Goal: Check status: Check status

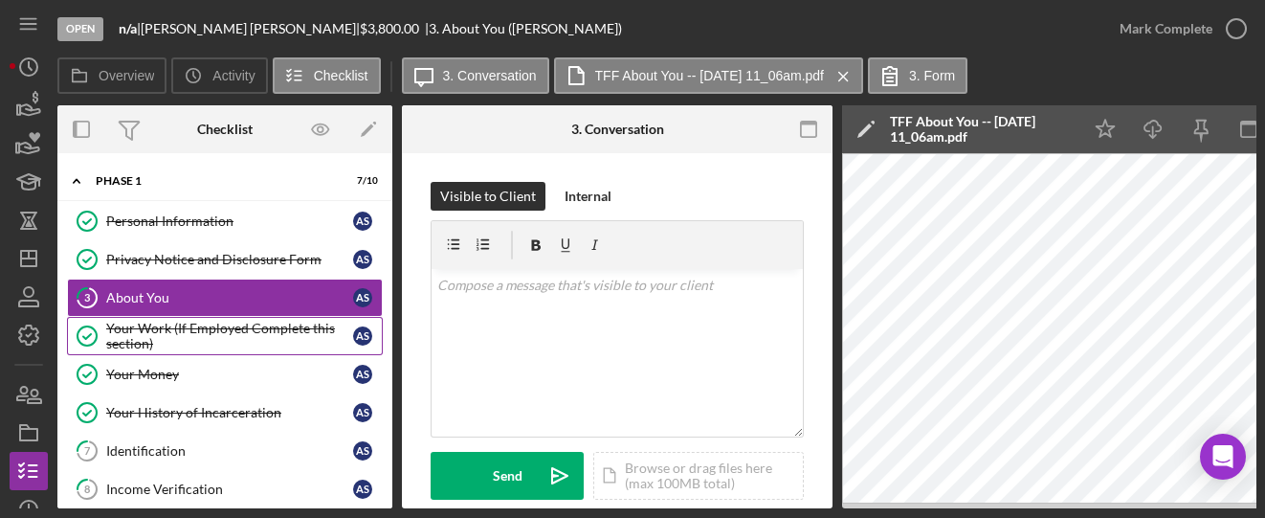
scroll to position [510, 0]
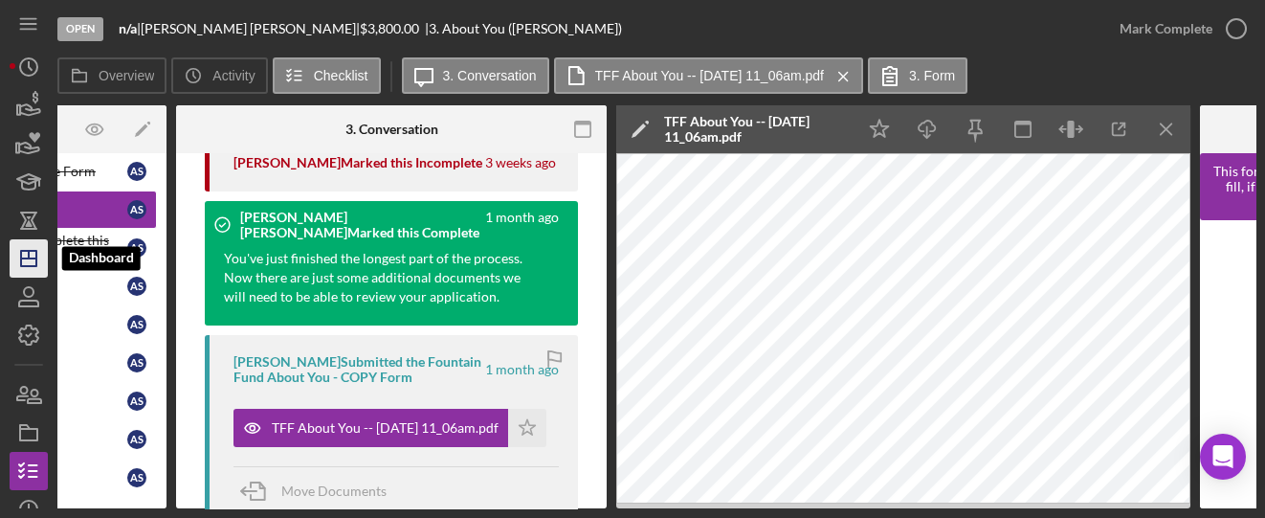
click at [29, 259] on icon "Icon/Dashboard" at bounding box center [29, 258] width 48 height 48
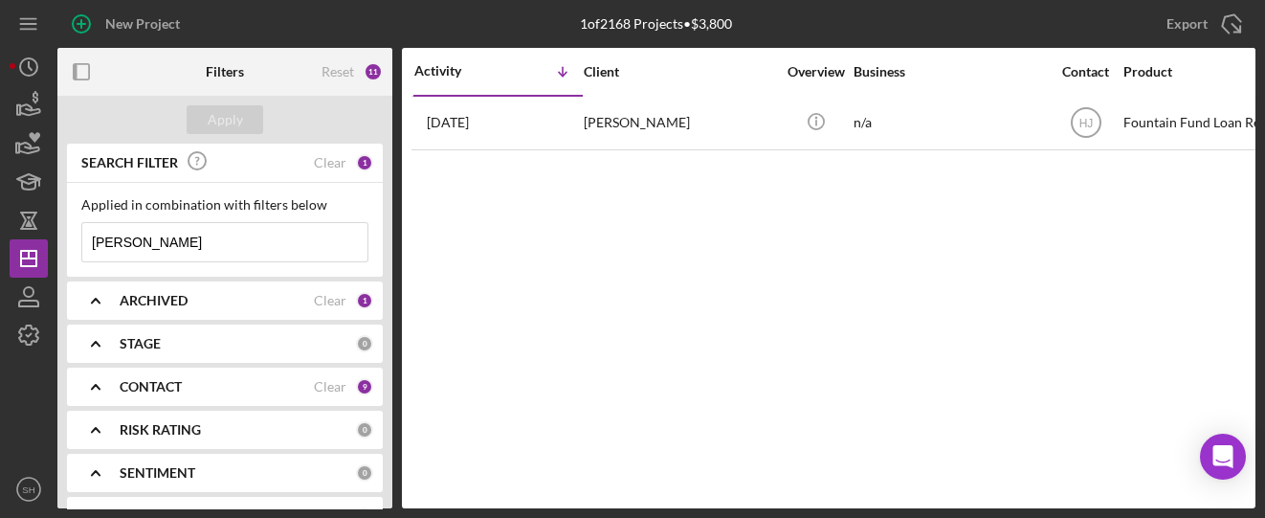
click at [179, 239] on input "[PERSON_NAME]" at bounding box center [224, 242] width 285 height 38
drag, startPoint x: 179, startPoint y: 239, endPoint x: 80, endPoint y: 239, distance: 98.5
click at [81, 239] on div "[PERSON_NAME] Icon/Menu Close" at bounding box center [224, 242] width 287 height 40
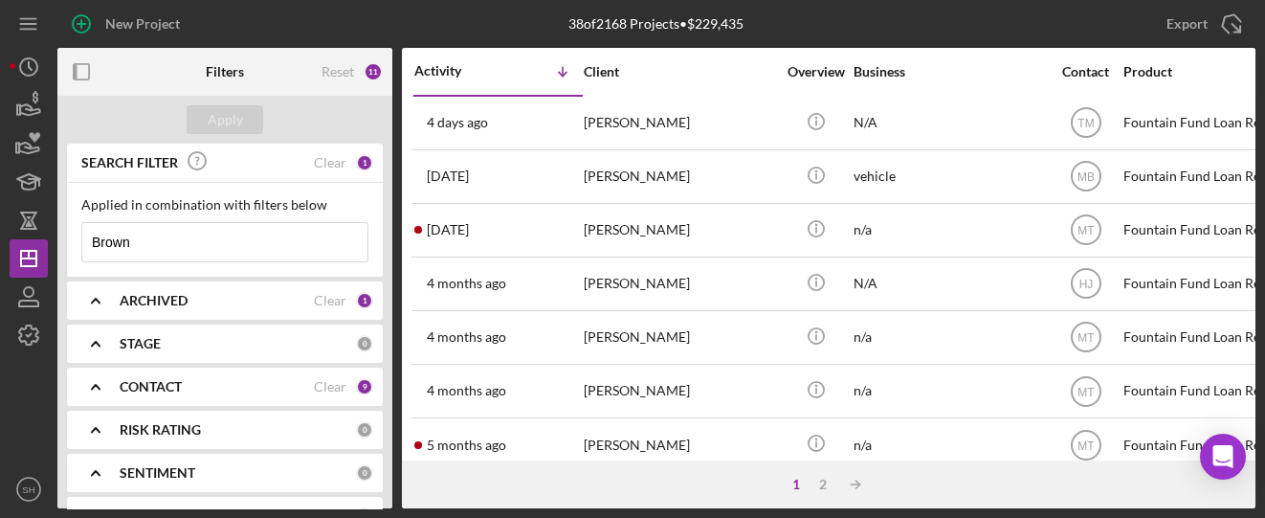
click at [165, 254] on input "Brown" at bounding box center [224, 242] width 285 height 38
drag, startPoint x: 162, startPoint y: 247, endPoint x: 39, endPoint y: 239, distance: 122.7
click at [39, 239] on div "New Project 38 of 2168 Projects • $229,435 [PERSON_NAME] Export Icon/Export Fil…" at bounding box center [632, 254] width 1245 height 508
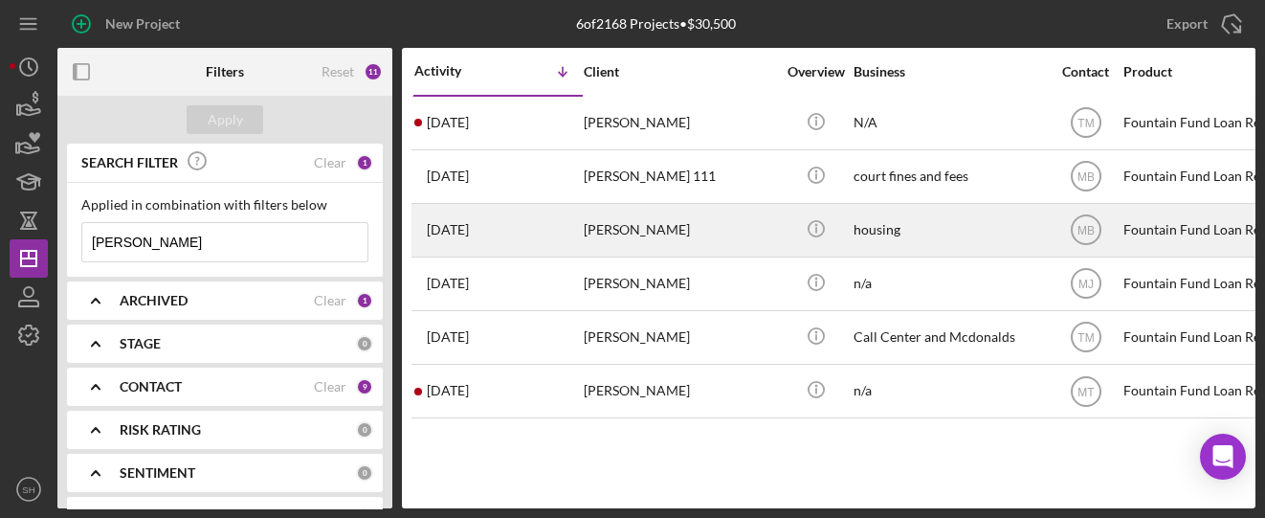
type input "[PERSON_NAME]"
click at [606, 231] on div "[PERSON_NAME]" at bounding box center [679, 230] width 191 height 51
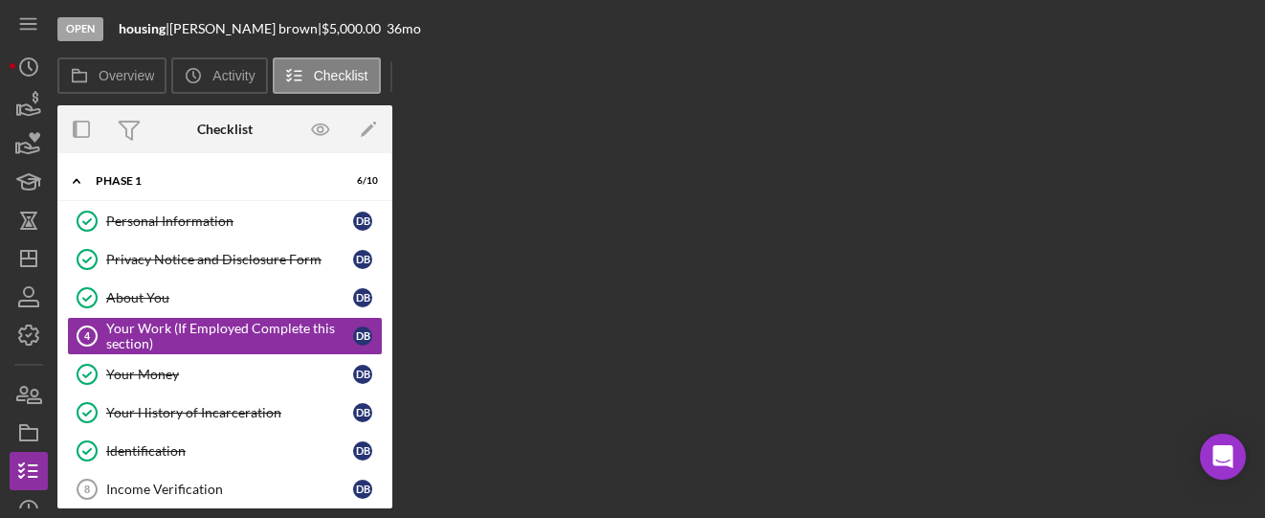
scroll to position [2, 0]
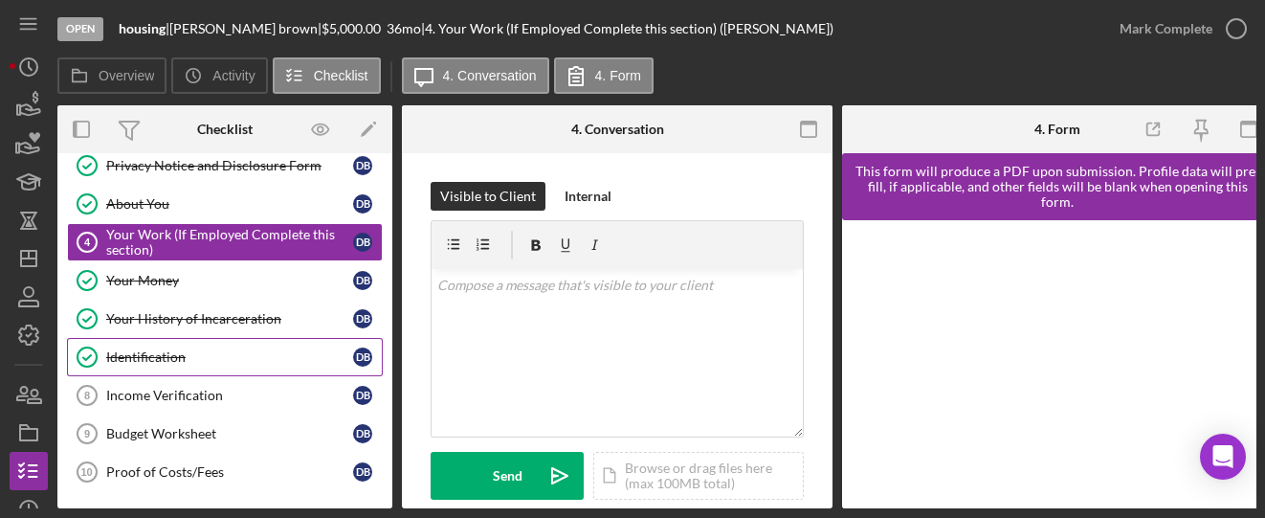
click at [146, 357] on link "Identification Identification d b" at bounding box center [225, 357] width 316 height 38
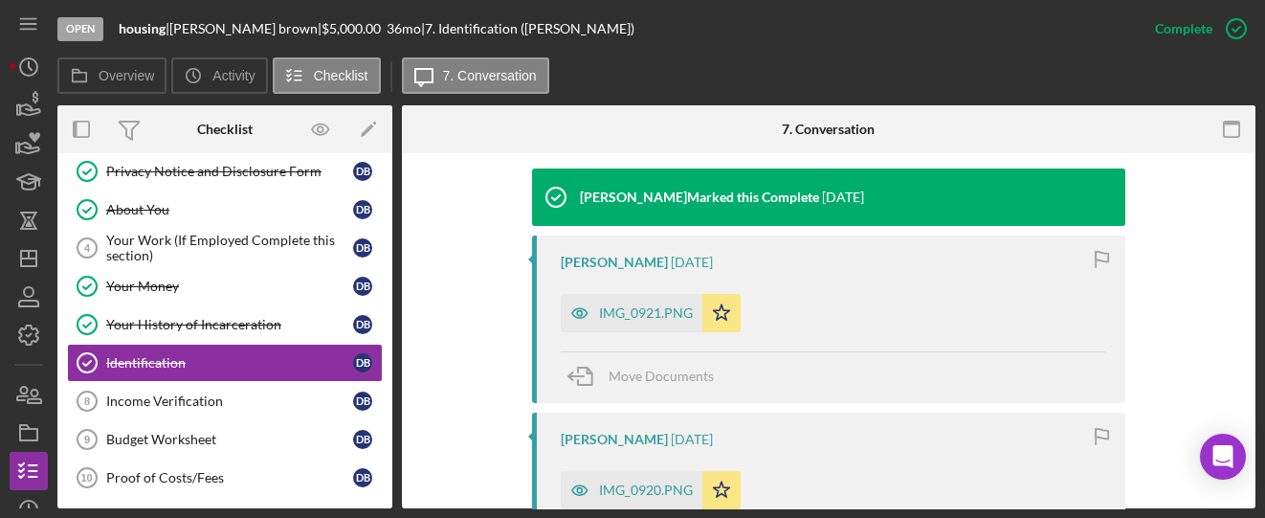
scroll to position [765, 0]
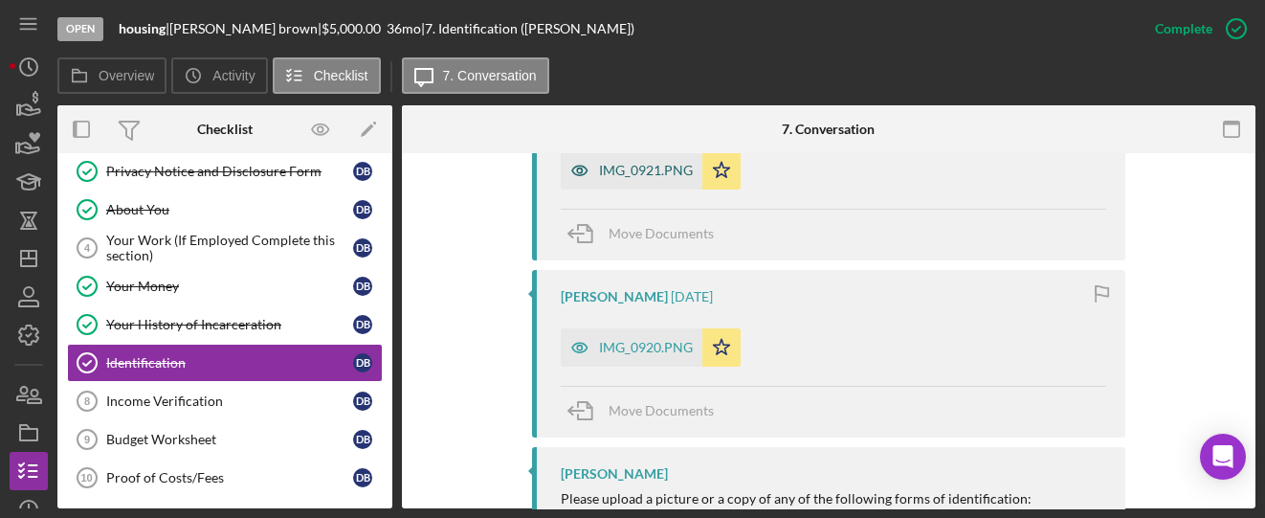
click at [602, 174] on div "IMG_0921.PNG" at bounding box center [646, 170] width 94 height 15
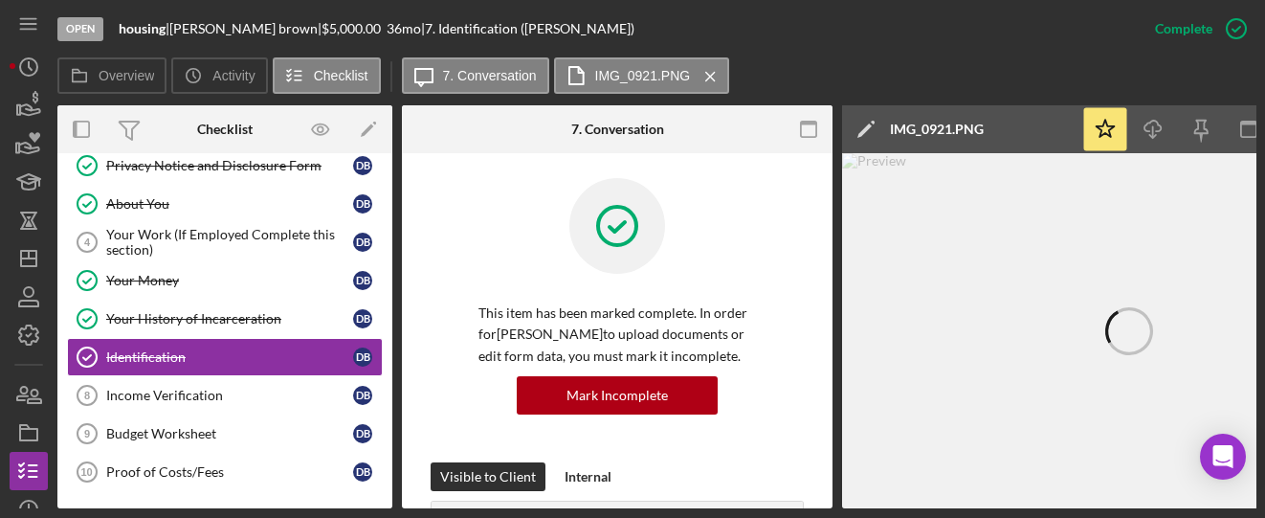
scroll to position [0, 0]
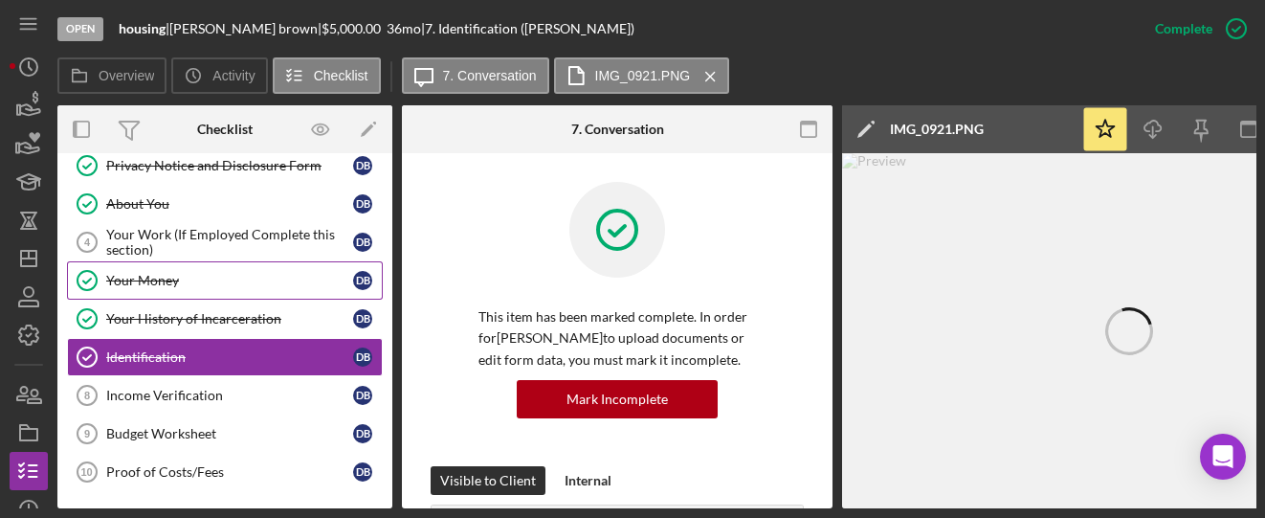
click at [158, 284] on link "Your Money Your Money d b" at bounding box center [225, 280] width 316 height 38
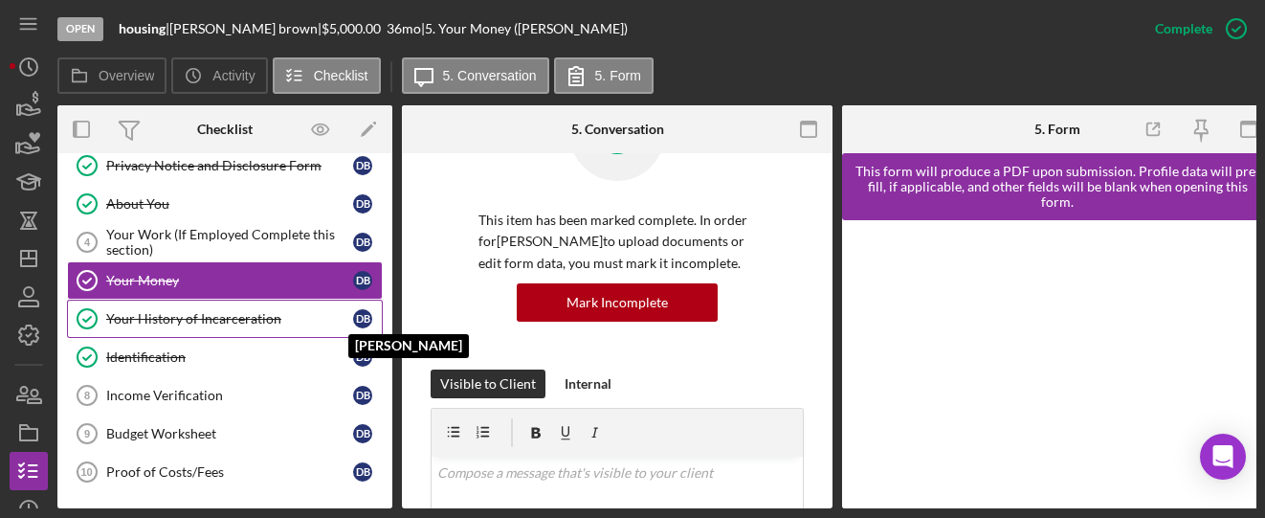
scroll to position [127, 0]
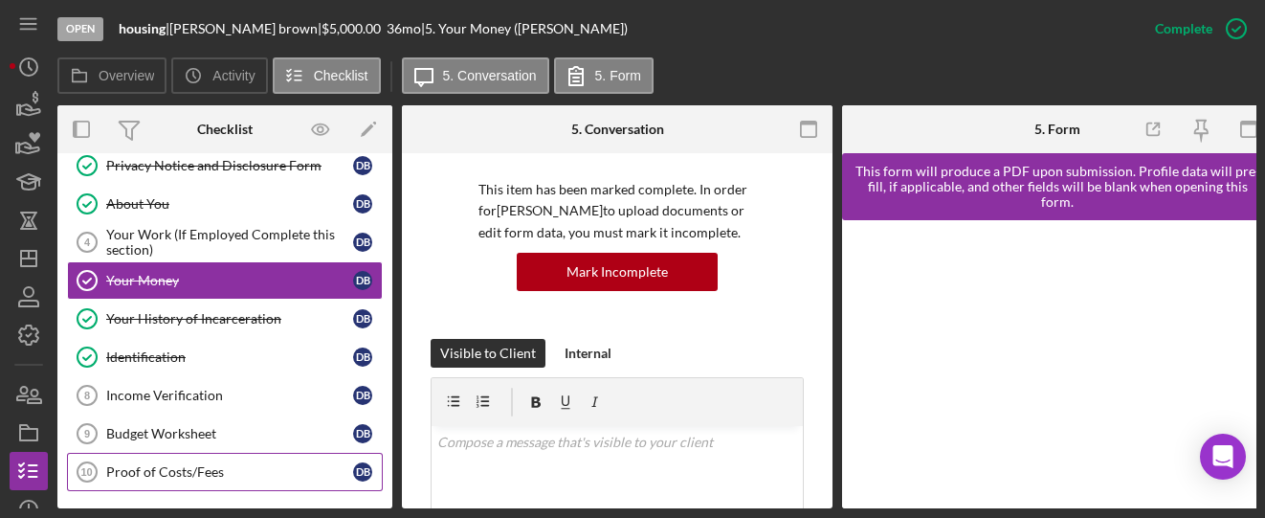
click at [169, 464] on div "Proof of Costs/Fees" at bounding box center [229, 471] width 247 height 15
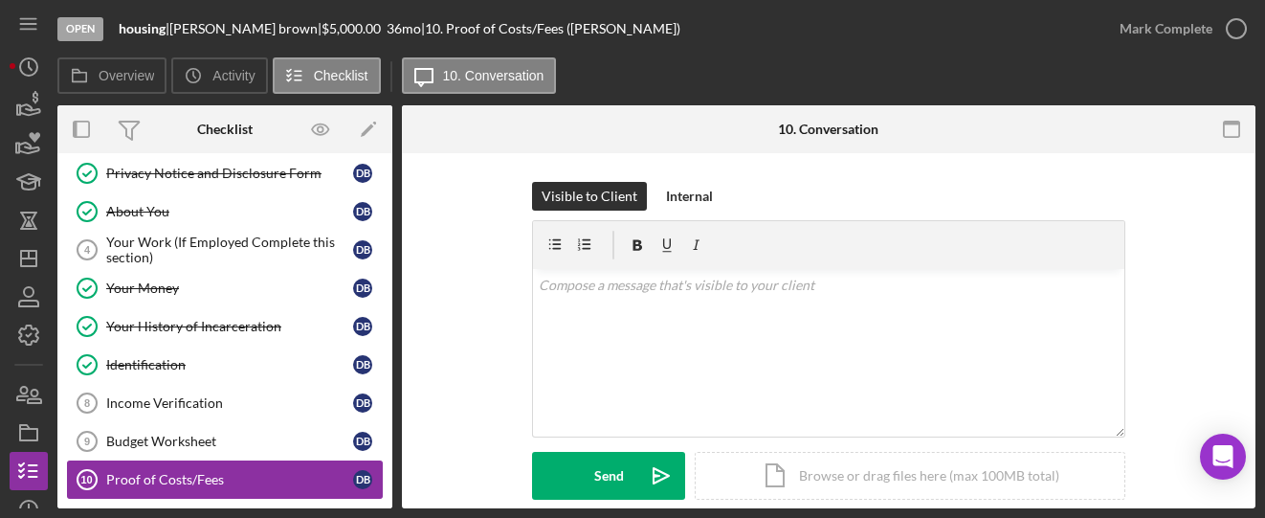
scroll to position [88, 0]
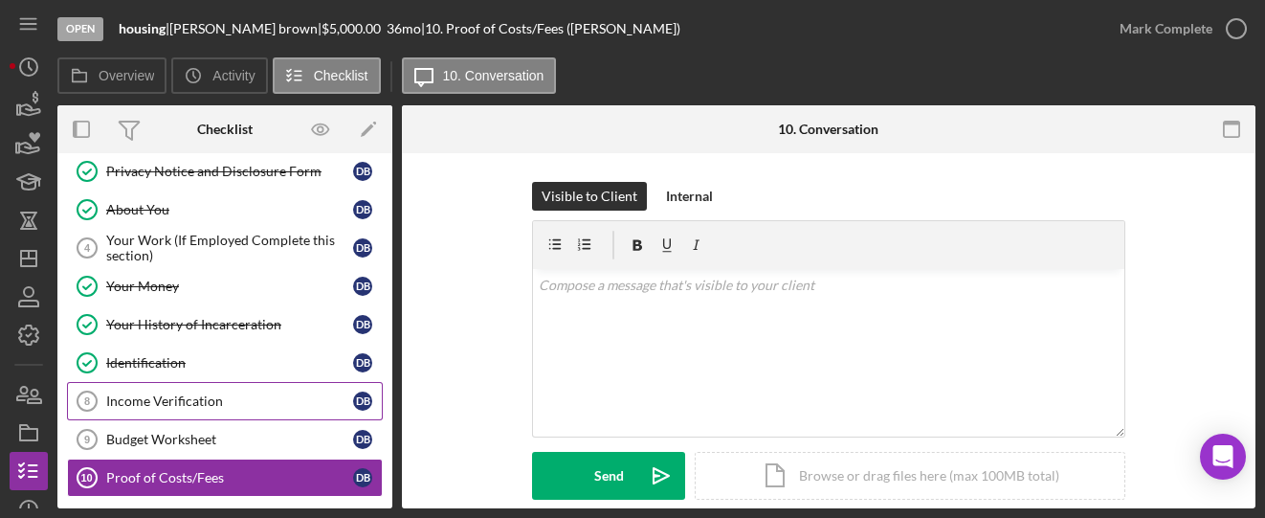
click at [153, 400] on div "Income Verification" at bounding box center [229, 400] width 247 height 15
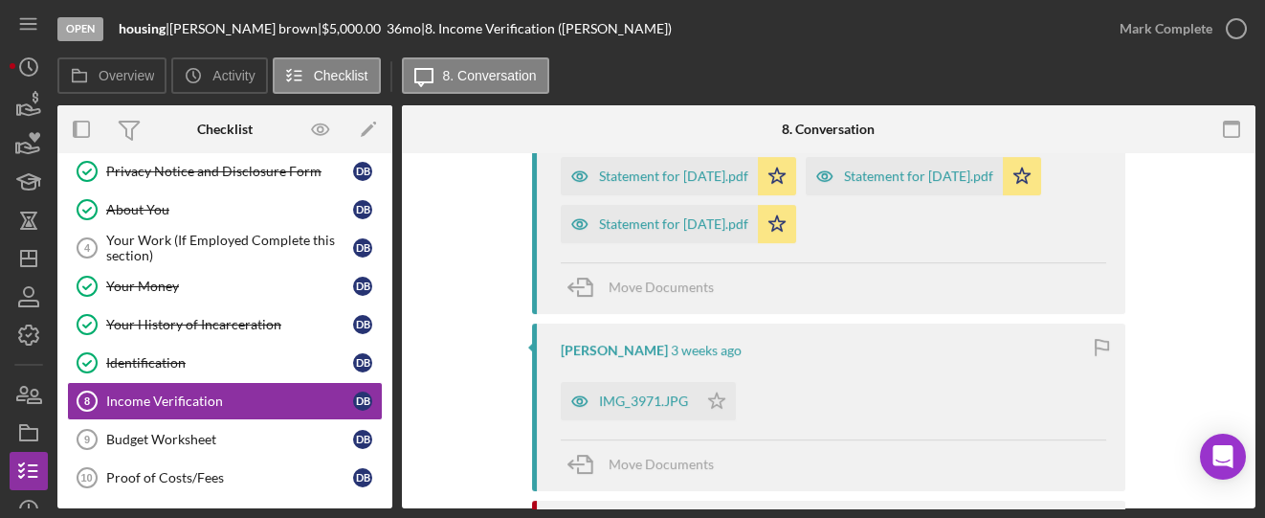
scroll to position [510, 0]
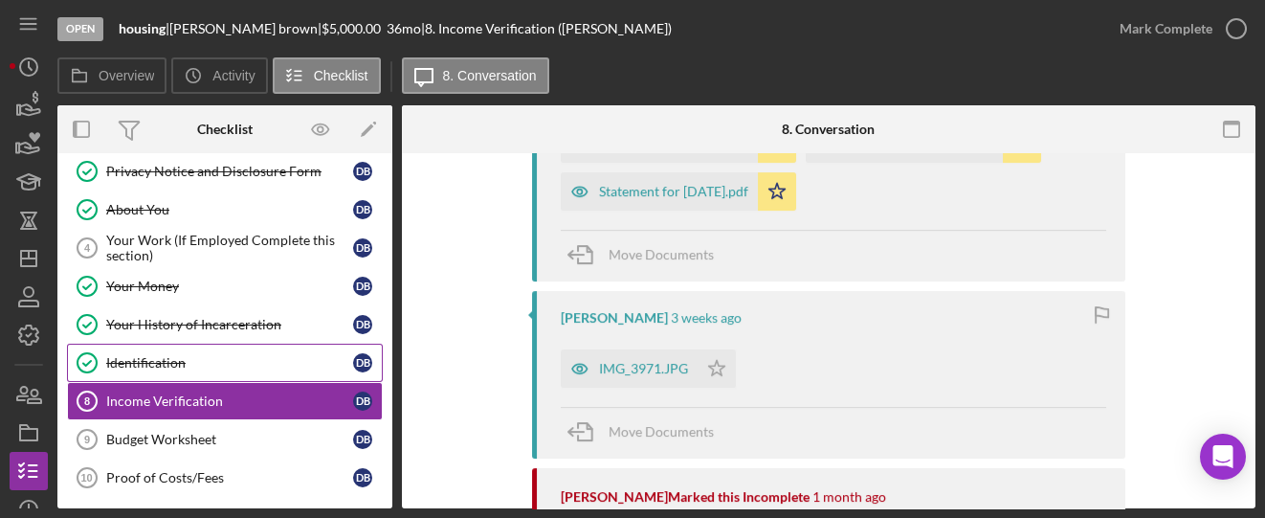
click at [219, 360] on div "Identification" at bounding box center [229, 362] width 247 height 15
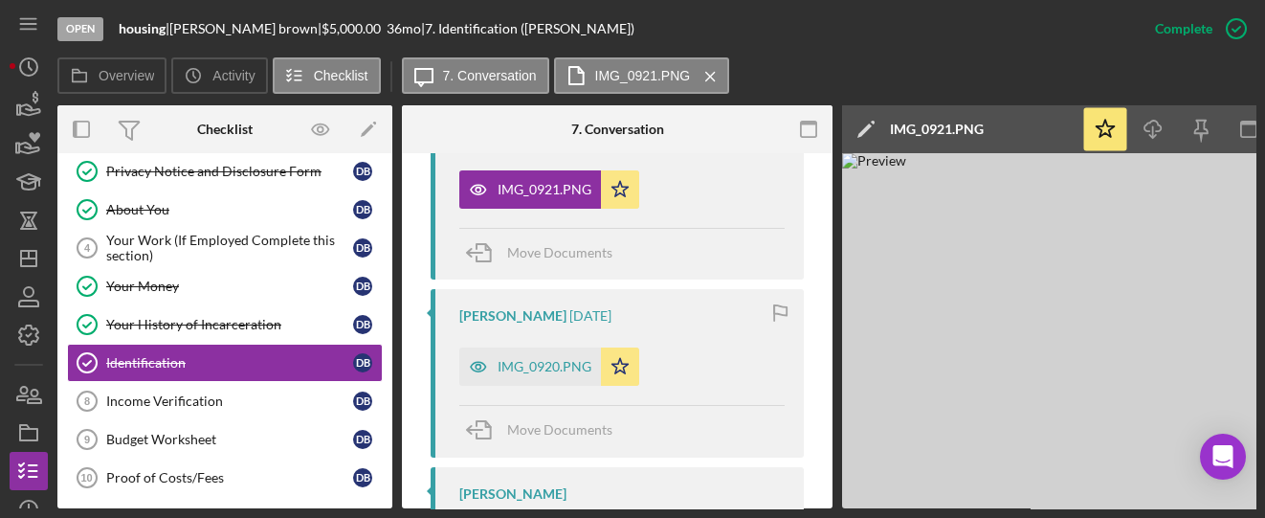
scroll to position [893, 0]
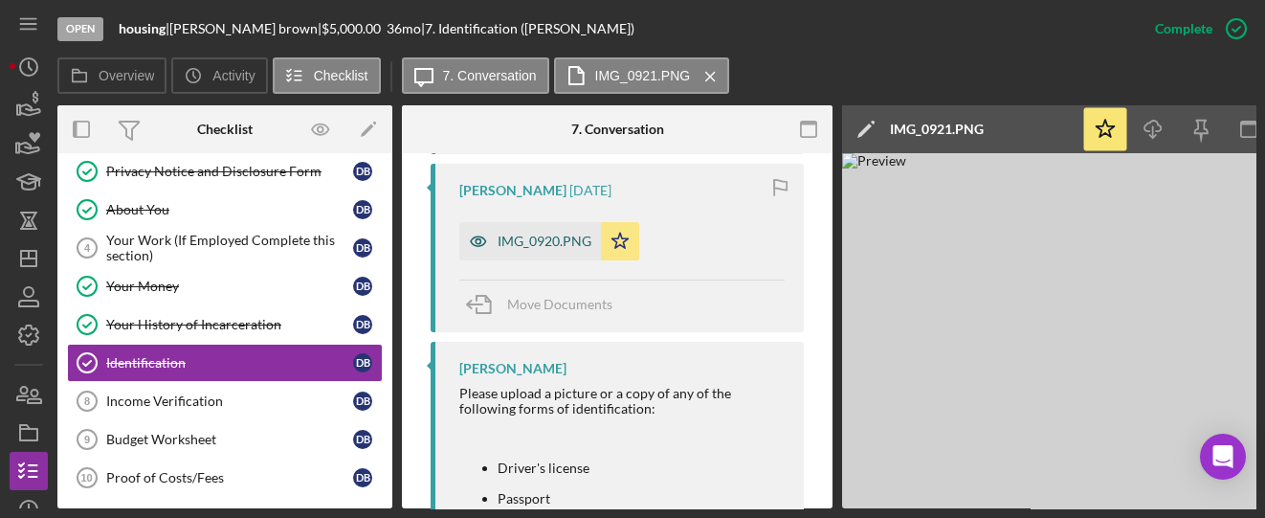
click at [525, 243] on div "IMG_0920.PNG" at bounding box center [544, 240] width 94 height 15
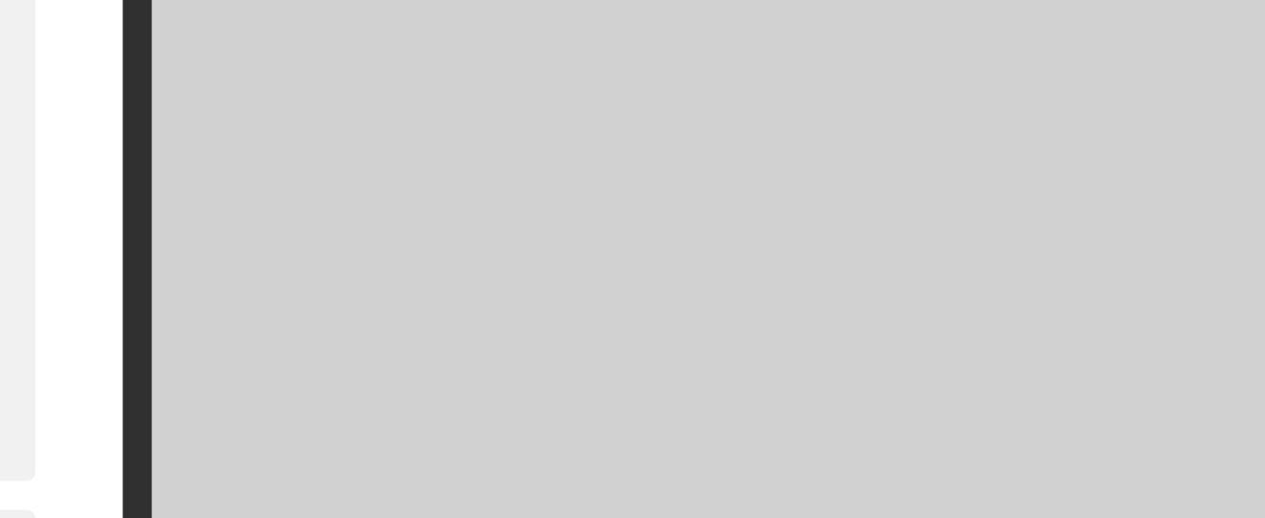
scroll to position [0, 35]
click at [936, 255] on img at bounding box center [1093, 330] width 574 height 355
click at [1135, 278] on img at bounding box center [1093, 330] width 574 height 355
click at [971, 266] on img at bounding box center [1093, 330] width 574 height 355
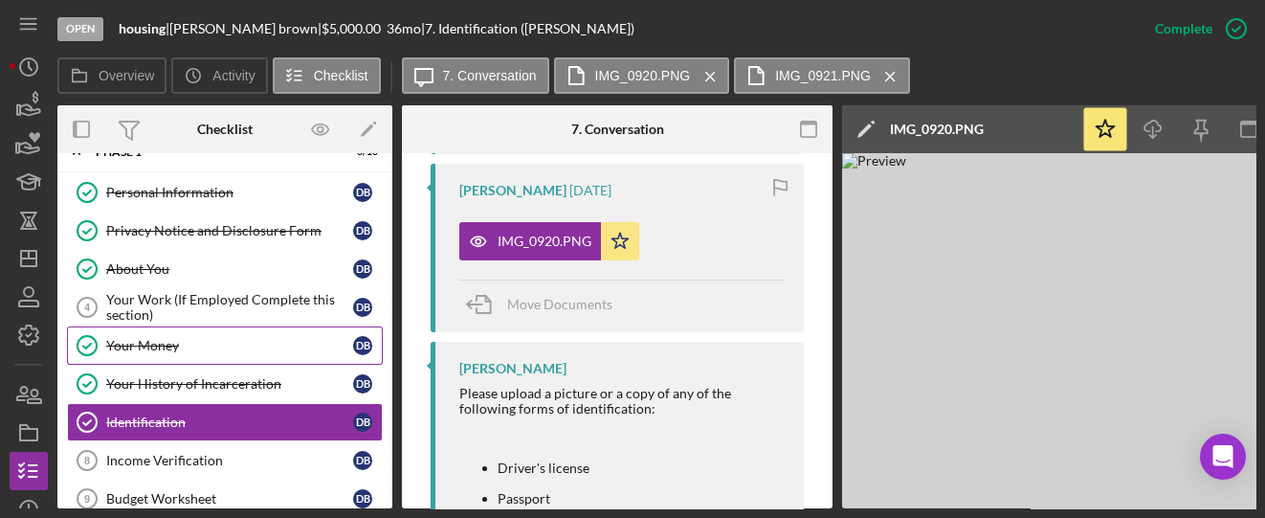
scroll to position [0, 0]
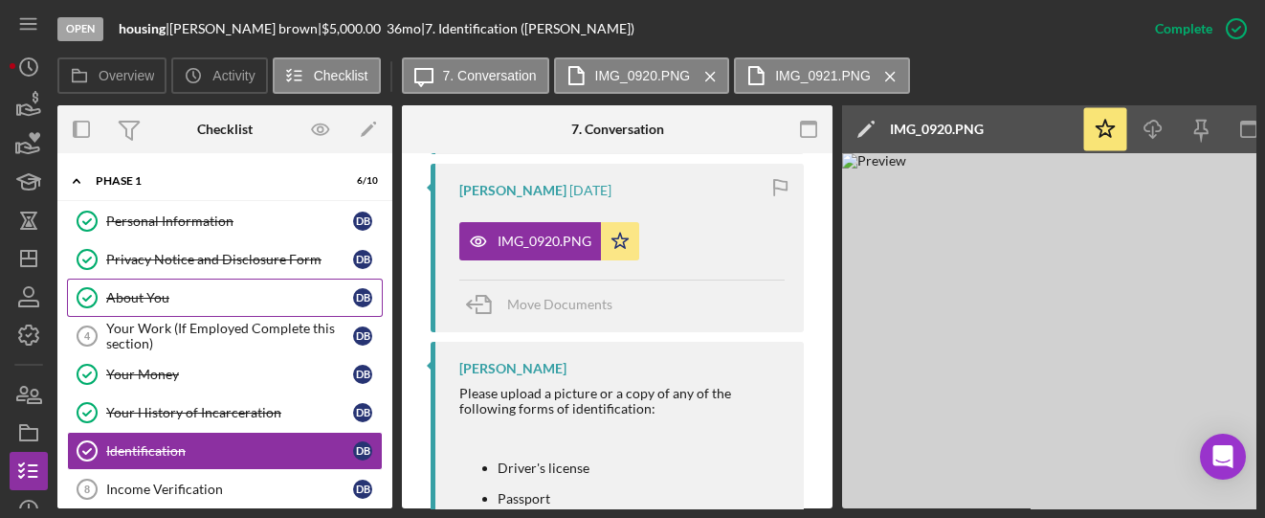
click at [145, 294] on div "About You" at bounding box center [229, 297] width 247 height 15
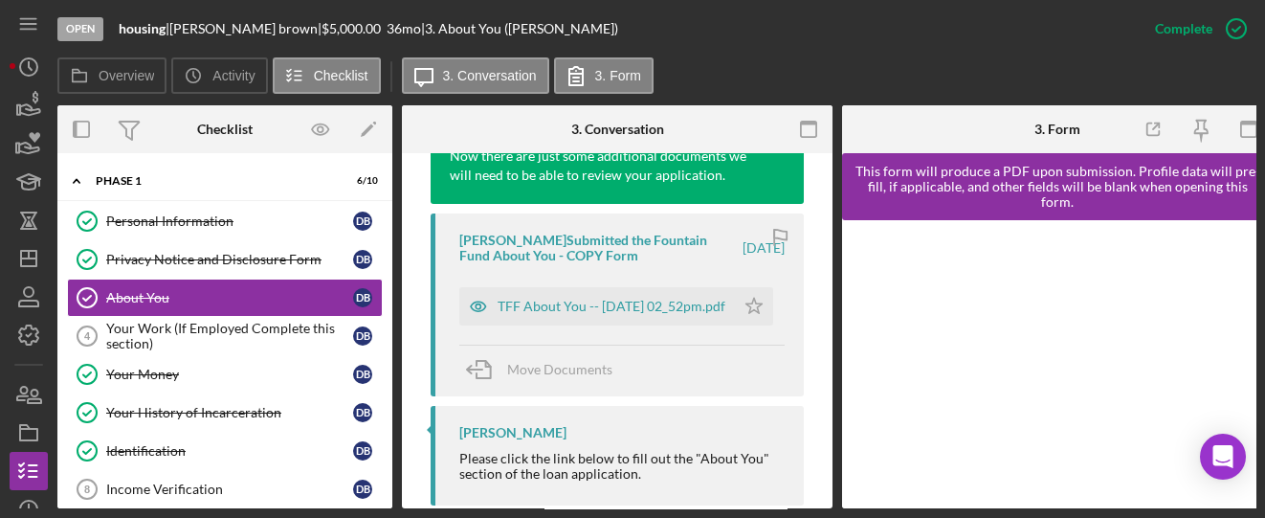
scroll to position [765, 0]
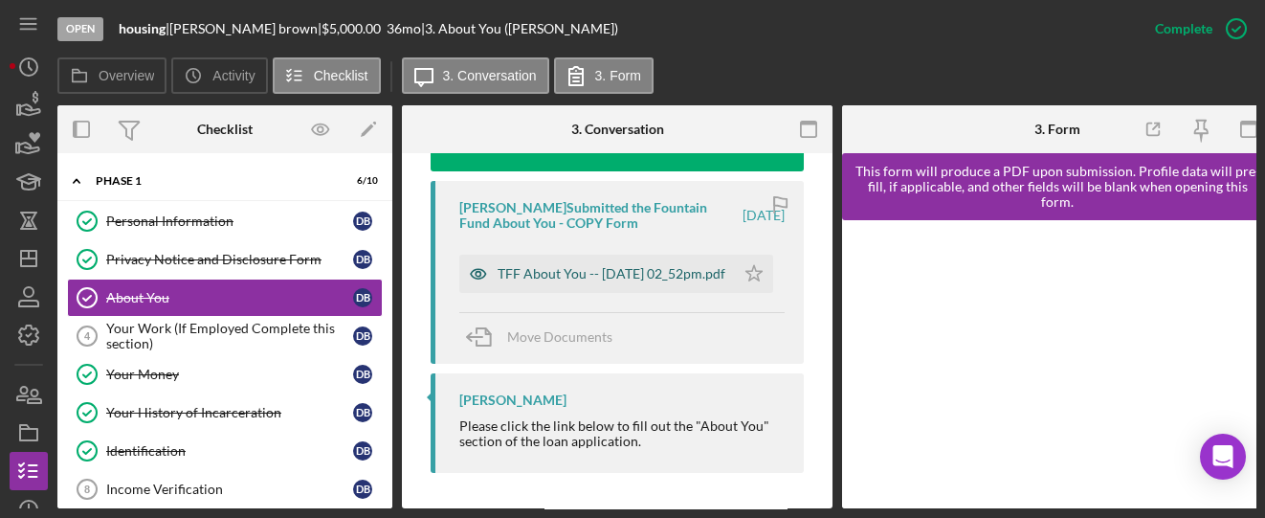
click at [613, 281] on div "TFF About You -- [DATE] 02_52pm.pdf" at bounding box center [611, 273] width 228 height 15
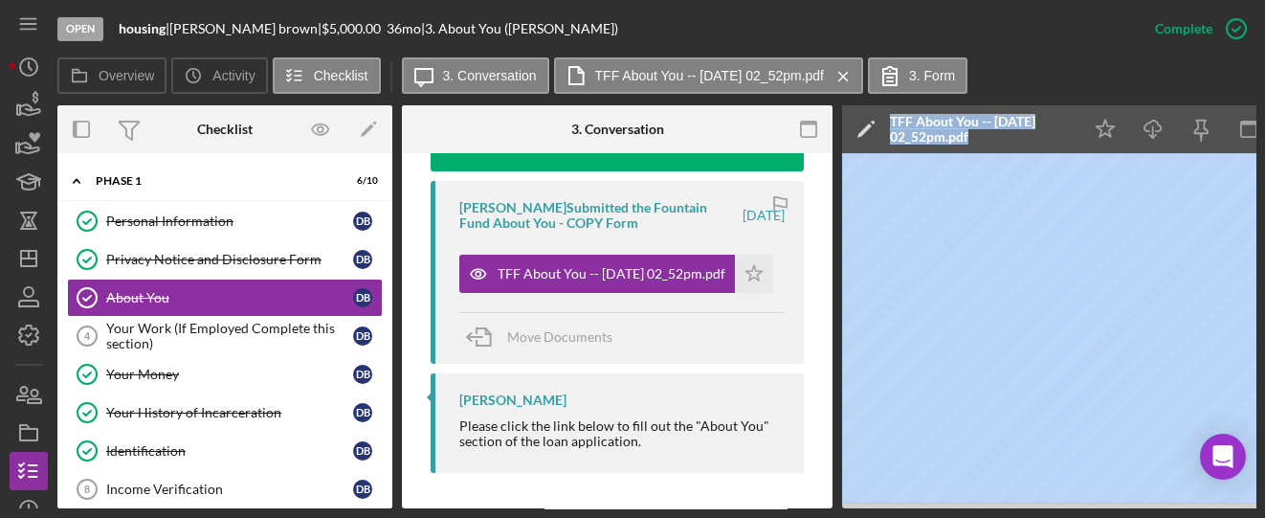
drag, startPoint x: 798, startPoint y: 500, endPoint x: 840, endPoint y: 486, distance: 44.5
click at [42, 257] on div "Open housing | [PERSON_NAME] | $5,000.00 36 mo | 3. About You ([PERSON_NAME]) C…" at bounding box center [632, 254] width 1245 height 508
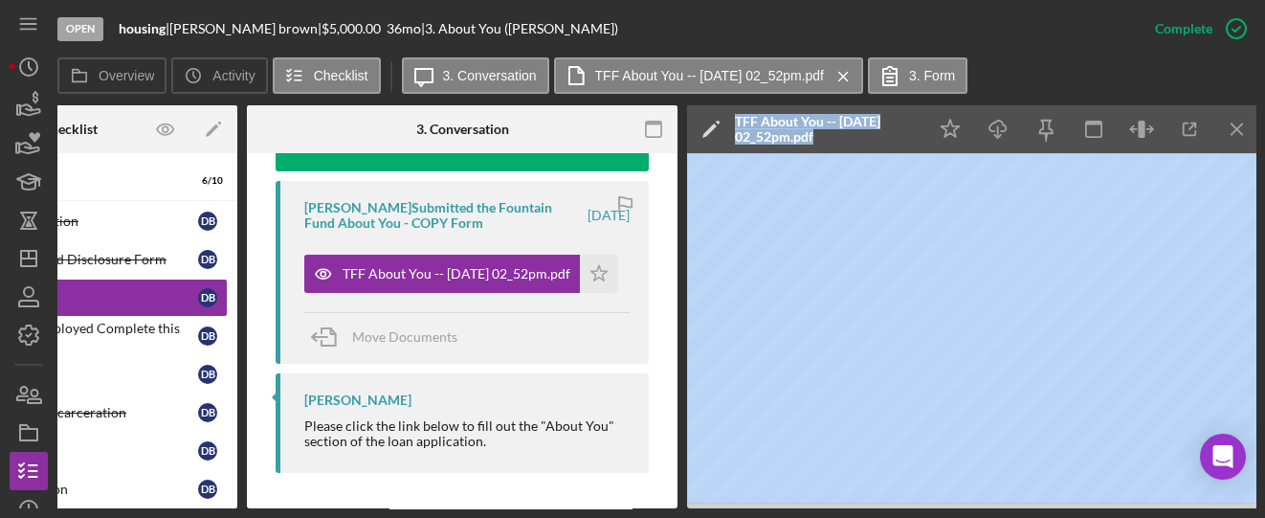
scroll to position [0, 222]
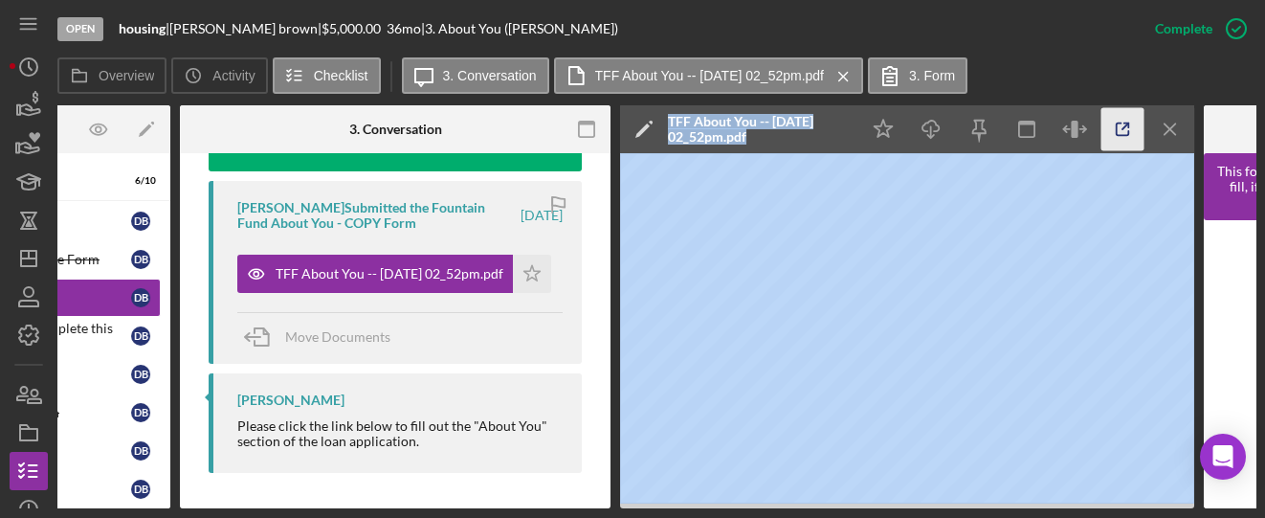
click at [1111, 117] on icon "button" at bounding box center [1122, 129] width 43 height 43
